Goal: Task Accomplishment & Management: Manage account settings

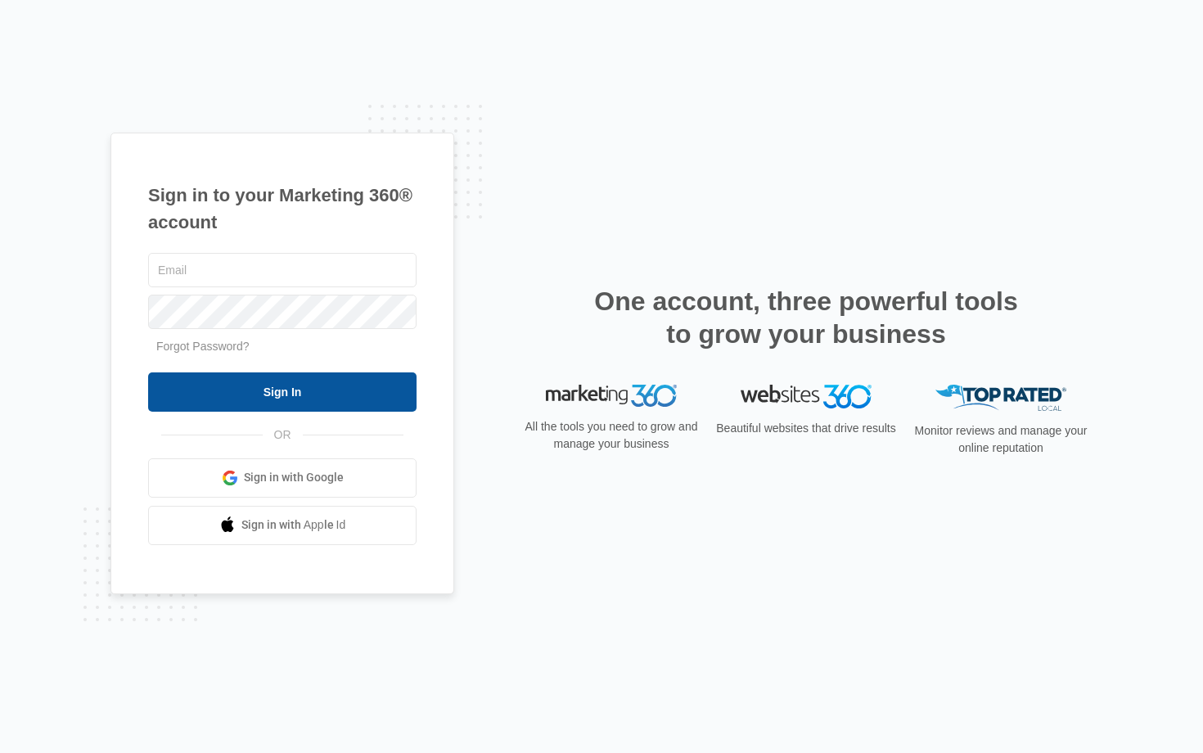
type input "[EMAIL_ADDRESS][DOMAIN_NAME]"
click at [232, 408] on input "Sign In" at bounding box center [282, 391] width 268 height 39
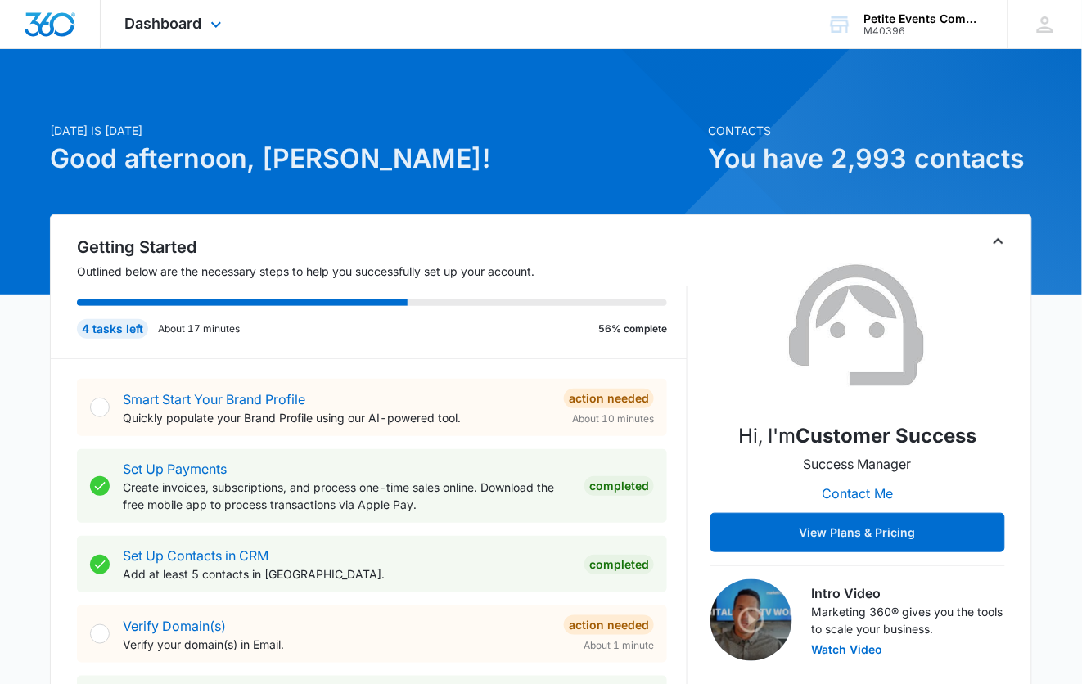
click at [214, 15] on icon at bounding box center [216, 25] width 20 height 20
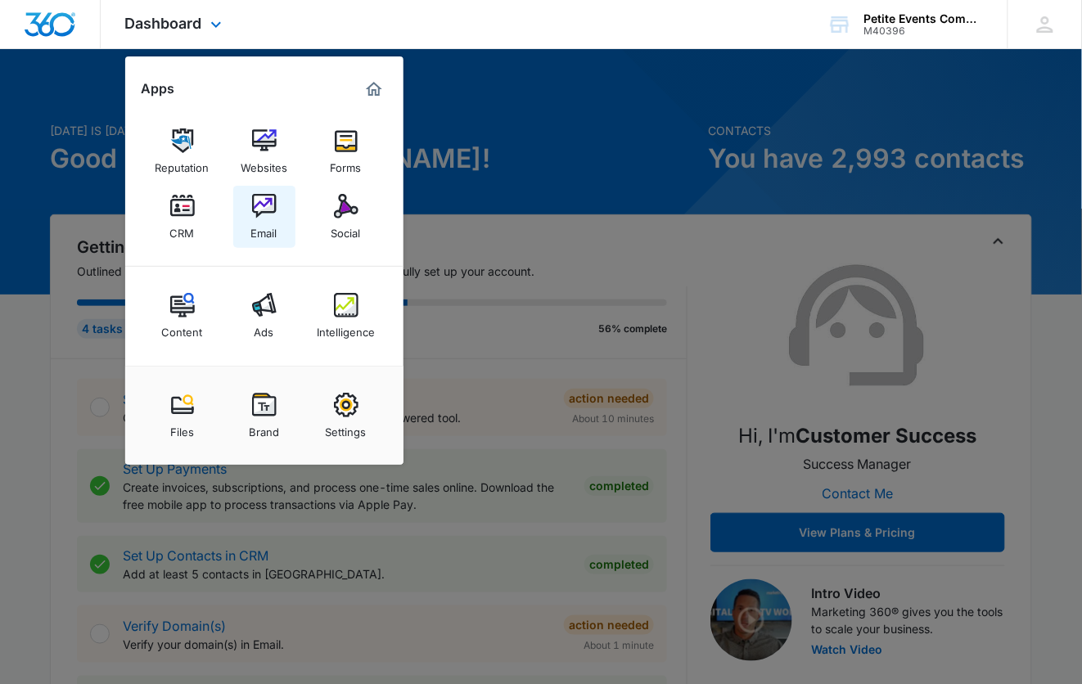
click at [256, 235] on div "Email" at bounding box center [264, 228] width 26 height 21
